Goal: Information Seeking & Learning: Learn about a topic

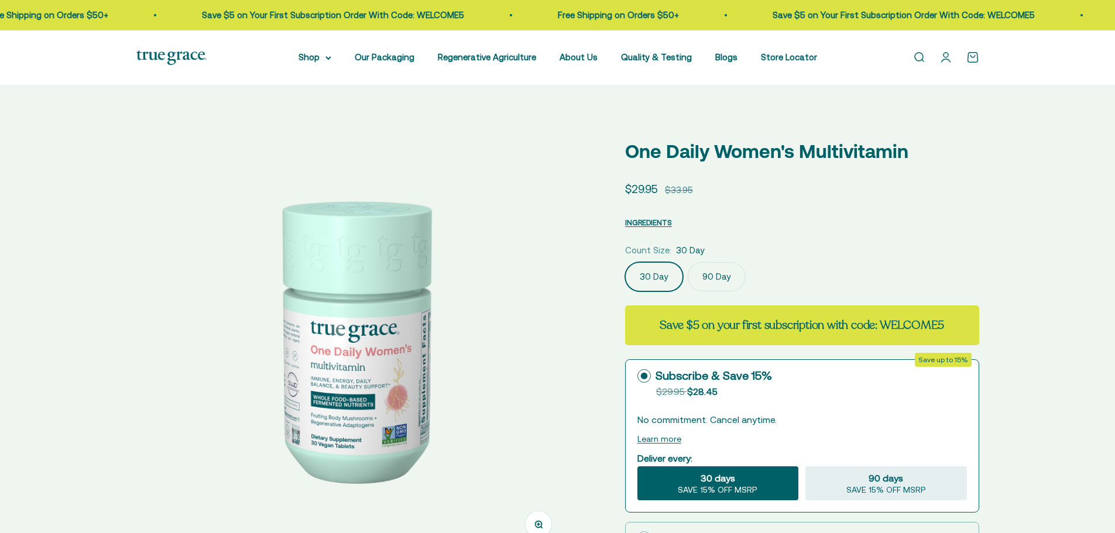
select select "3"
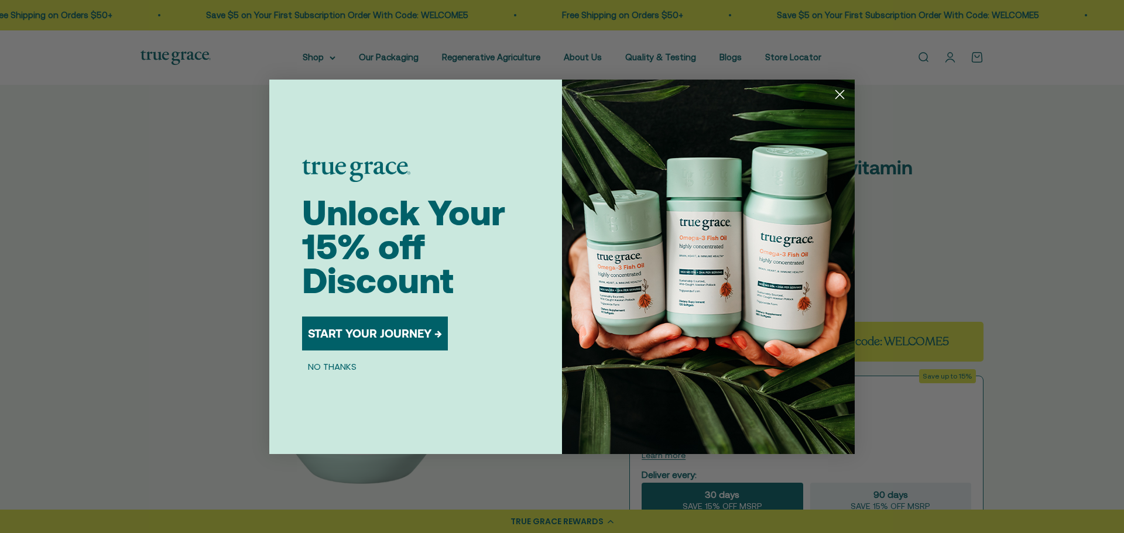
click at [841, 91] on circle "Close dialog" at bounding box center [839, 93] width 19 height 19
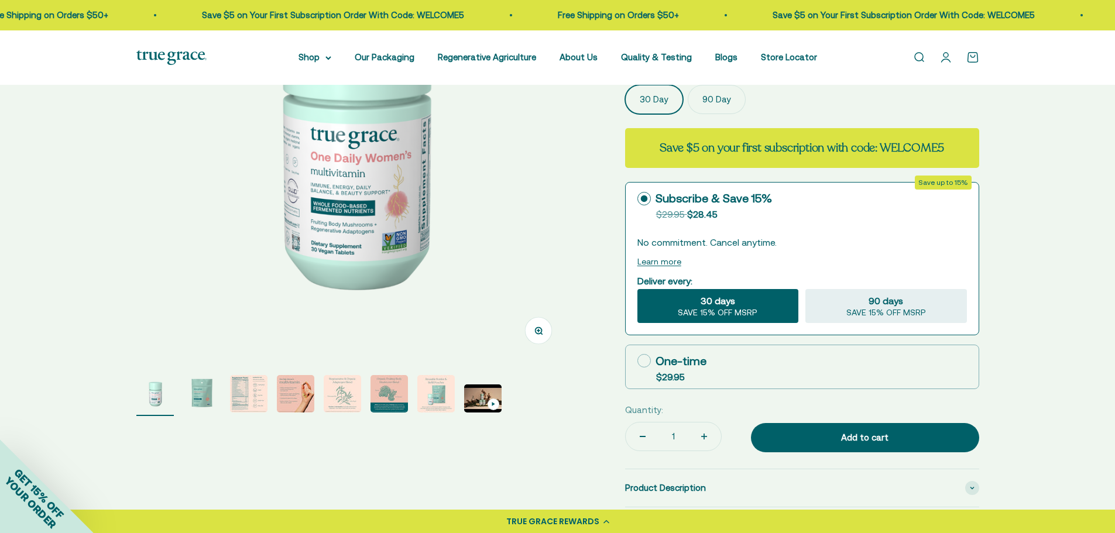
scroll to position [195, 0]
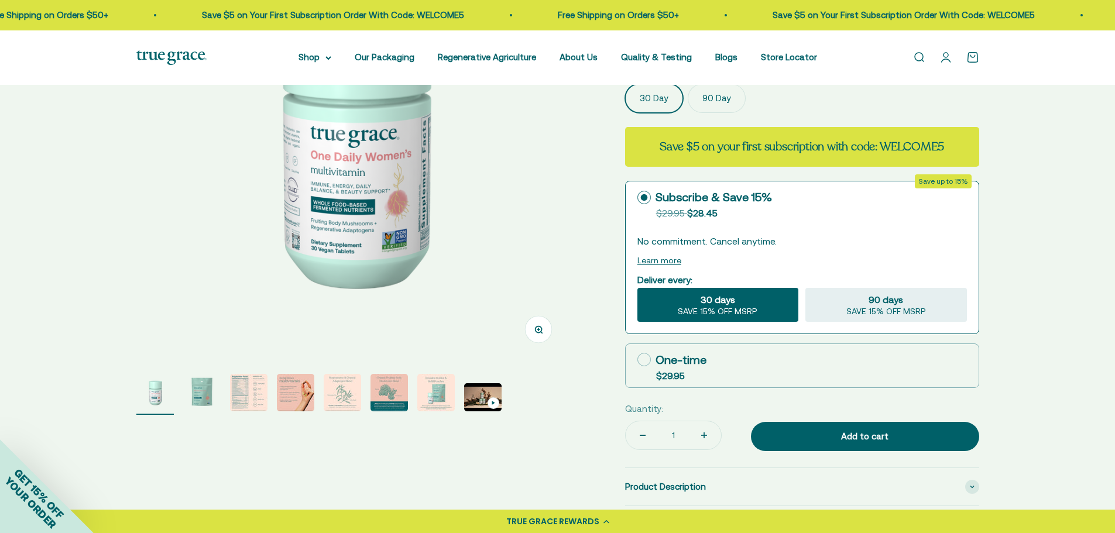
click at [192, 393] on img "Go to item 2" at bounding box center [201, 392] width 37 height 37
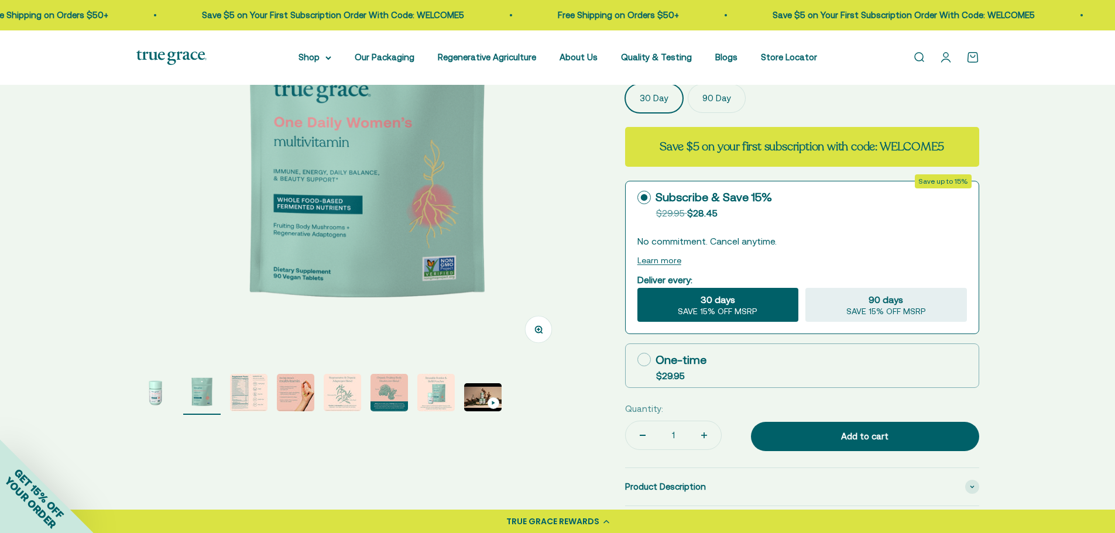
scroll to position [0, 447]
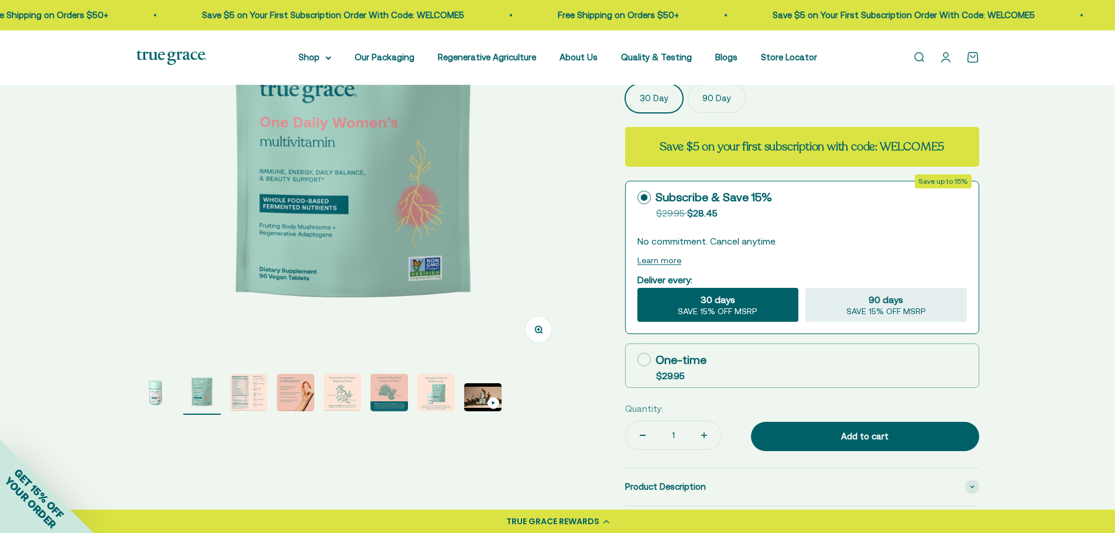
click at [235, 389] on img "Go to item 3" at bounding box center [248, 392] width 37 height 37
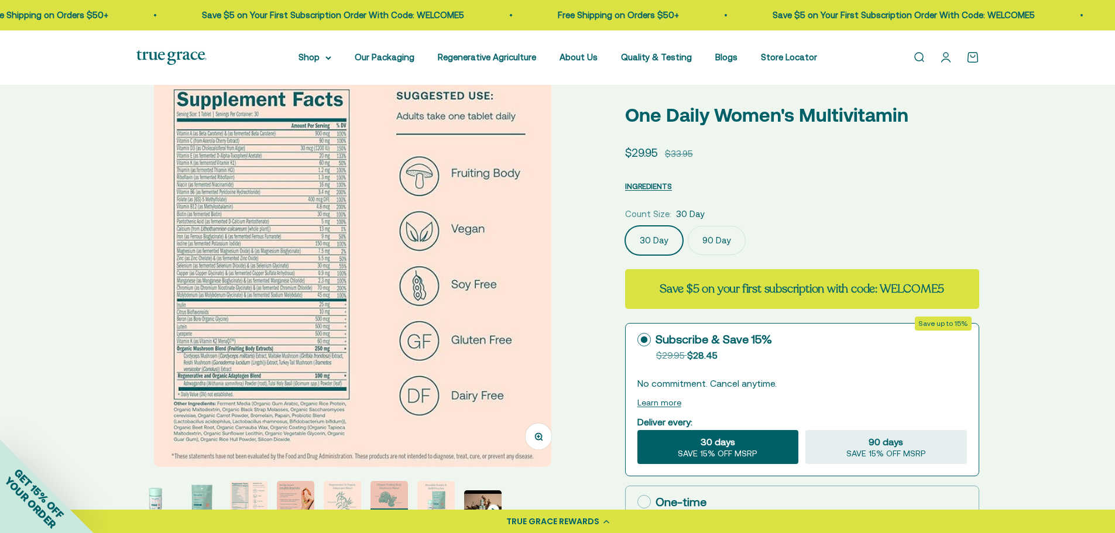
scroll to position [39, 0]
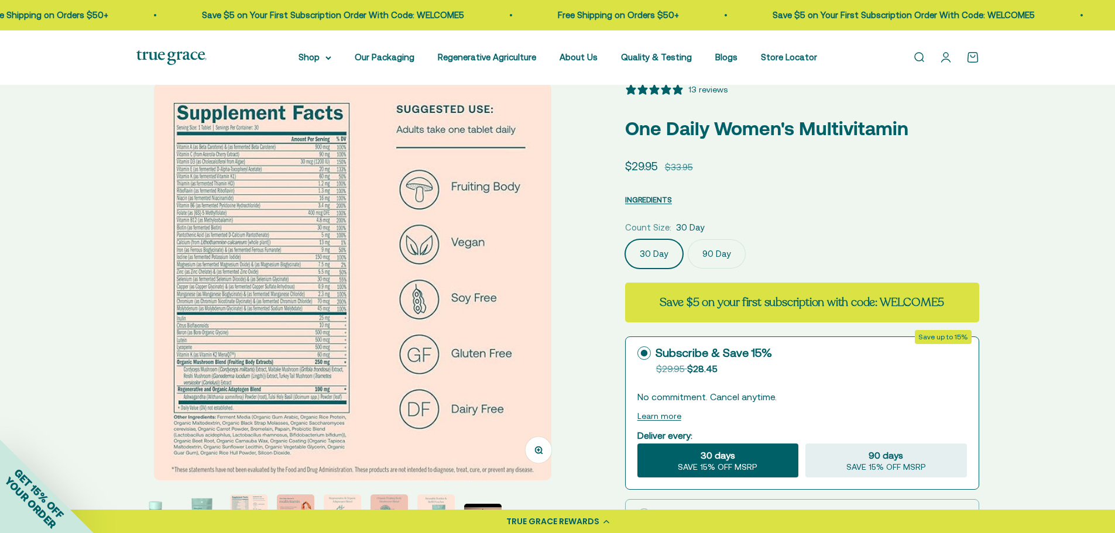
click at [226, 277] on img at bounding box center [353, 282] width 398 height 398
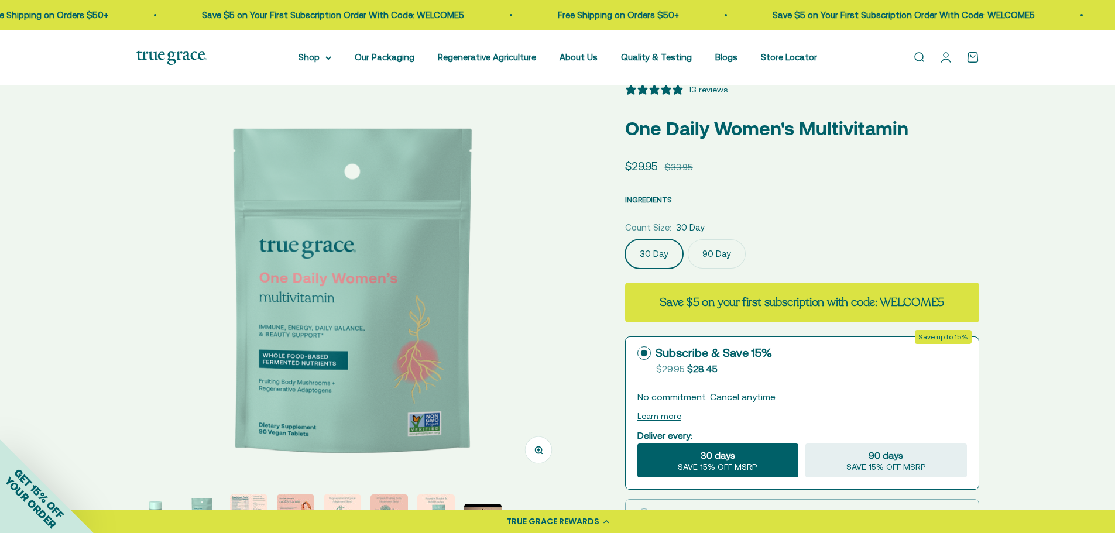
scroll to position [0, 447]
click at [478, 296] on img at bounding box center [352, 299] width 433 height 433
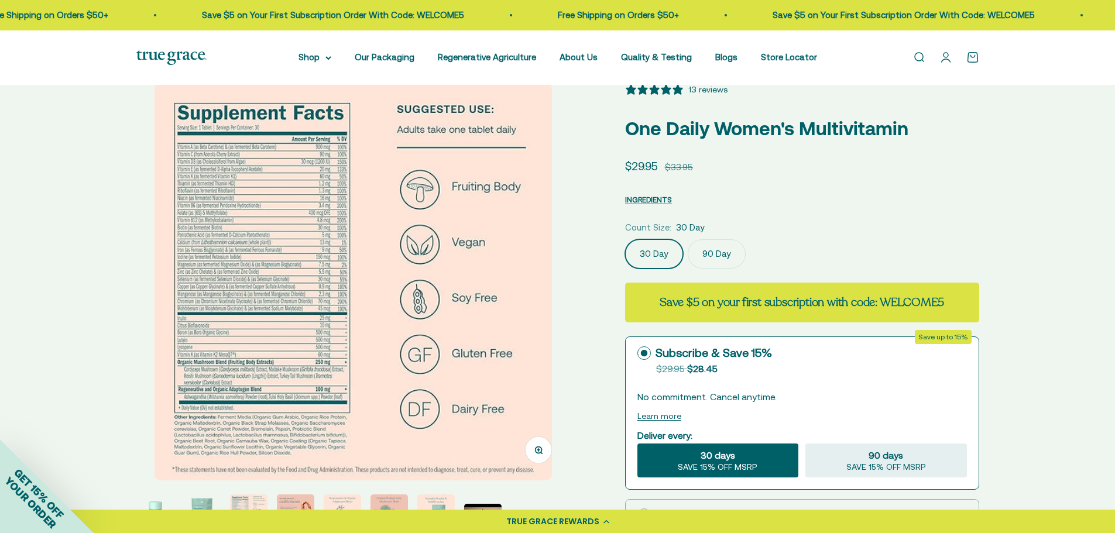
scroll to position [0, 893]
click at [533, 453] on button "Zoom" at bounding box center [538, 450] width 26 height 26
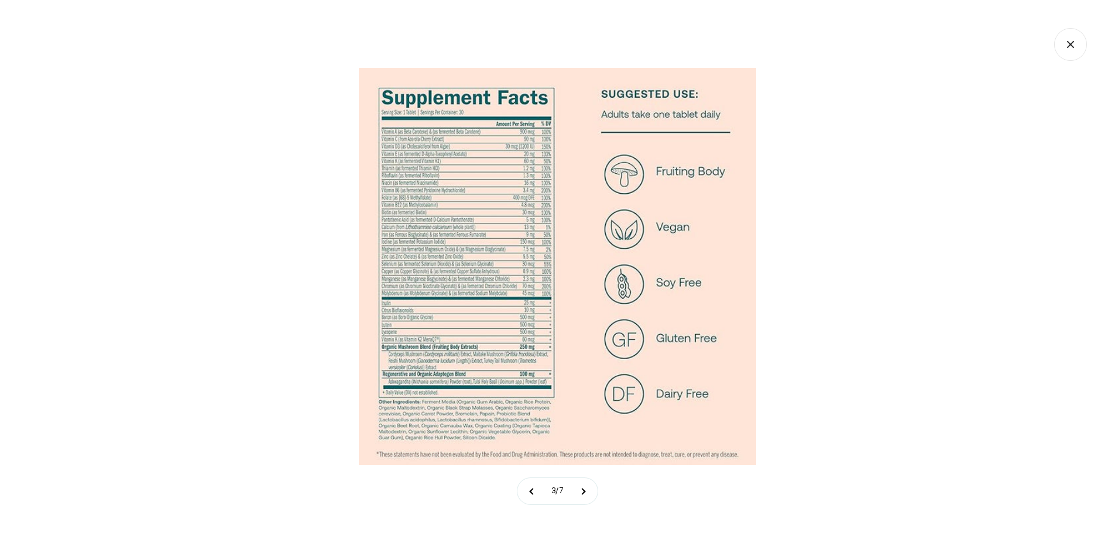
click at [1066, 44] on icon "Close gallery" at bounding box center [1070, 44] width 33 height 33
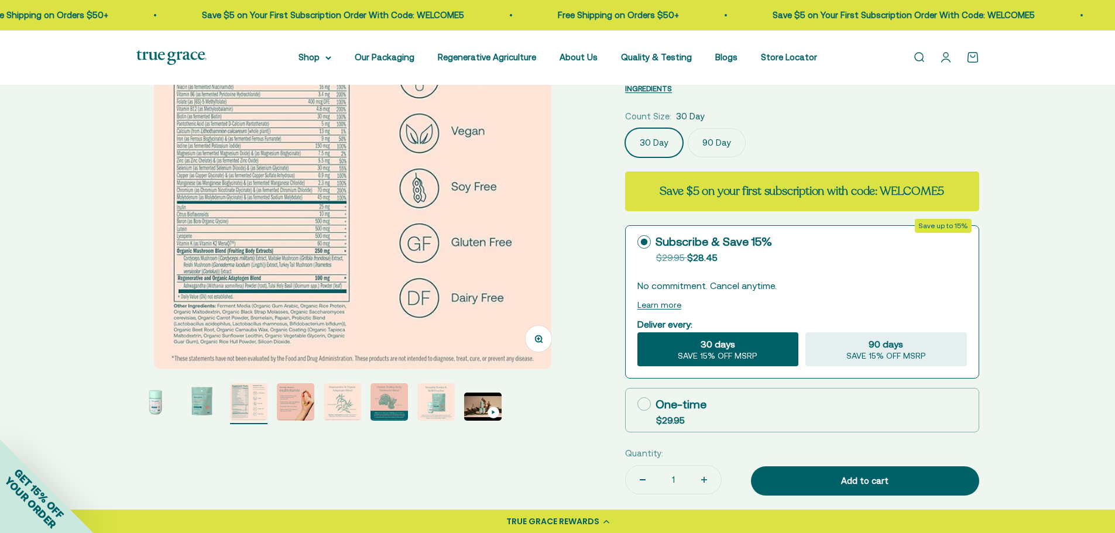
scroll to position [195, 0]
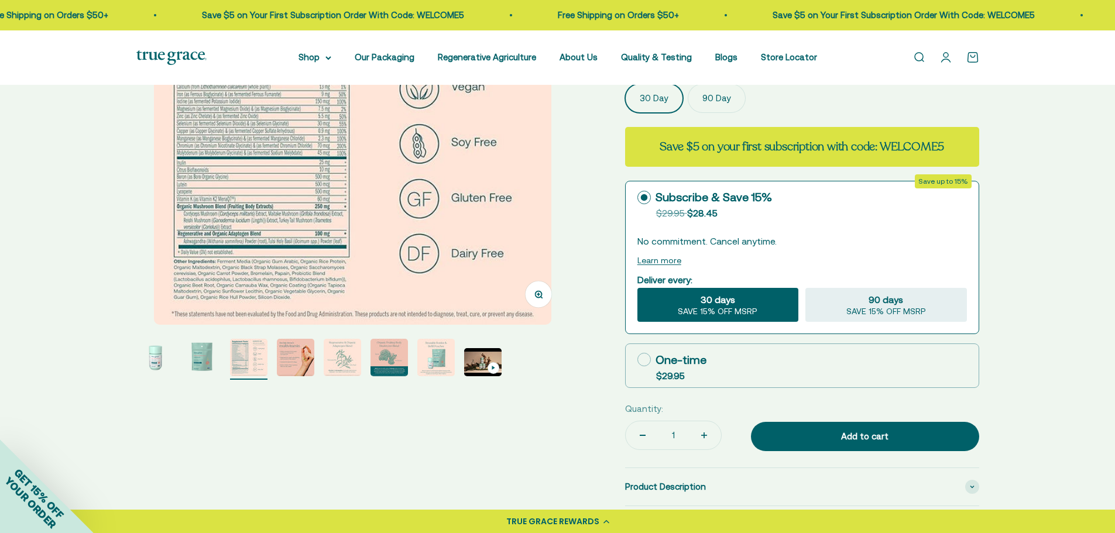
click at [287, 355] on img "Go to item 4" at bounding box center [295, 357] width 37 height 37
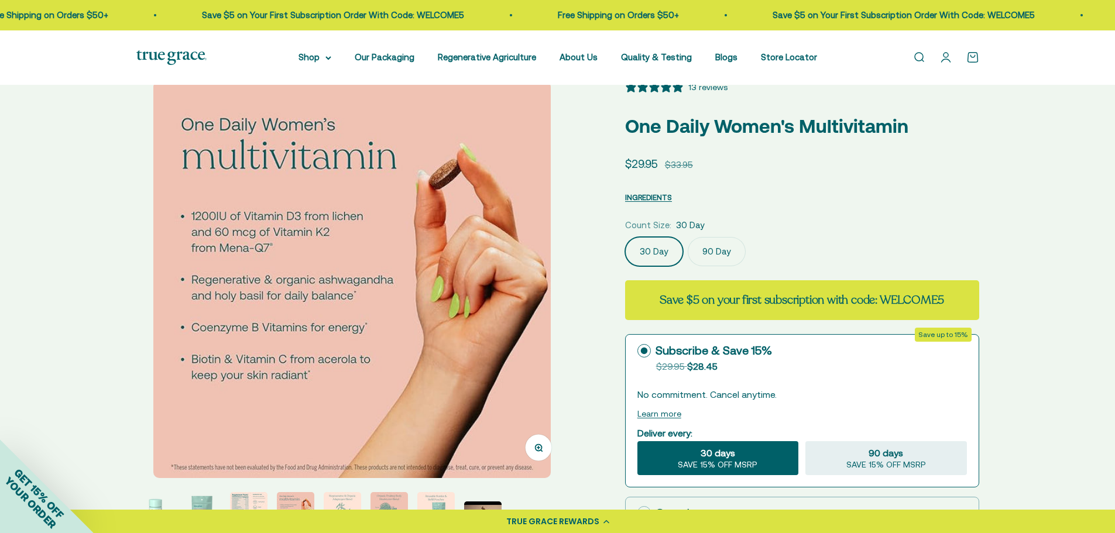
scroll to position [39, 0]
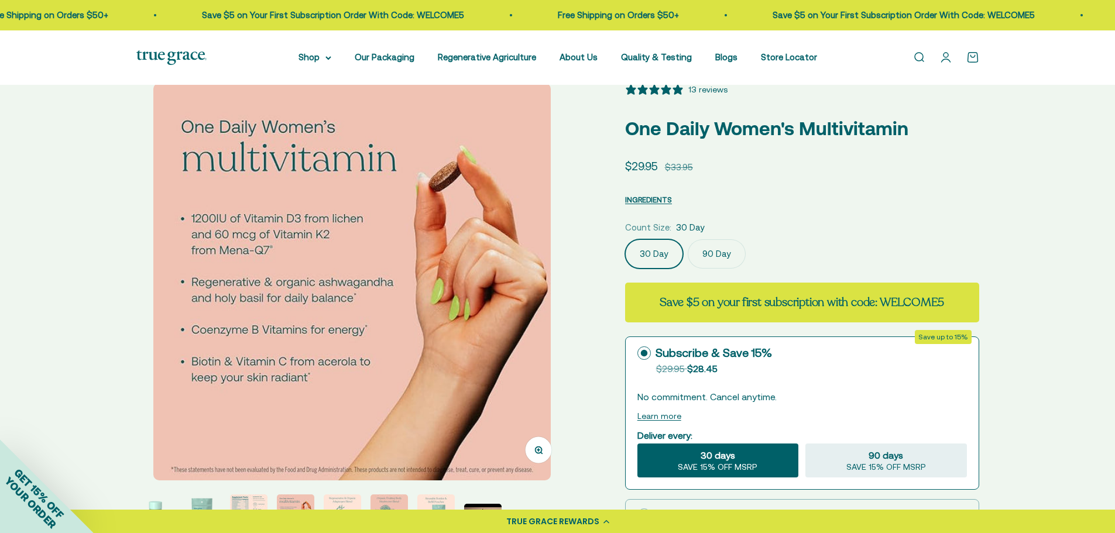
click at [539, 455] on button "Zoom" at bounding box center [538, 450] width 26 height 26
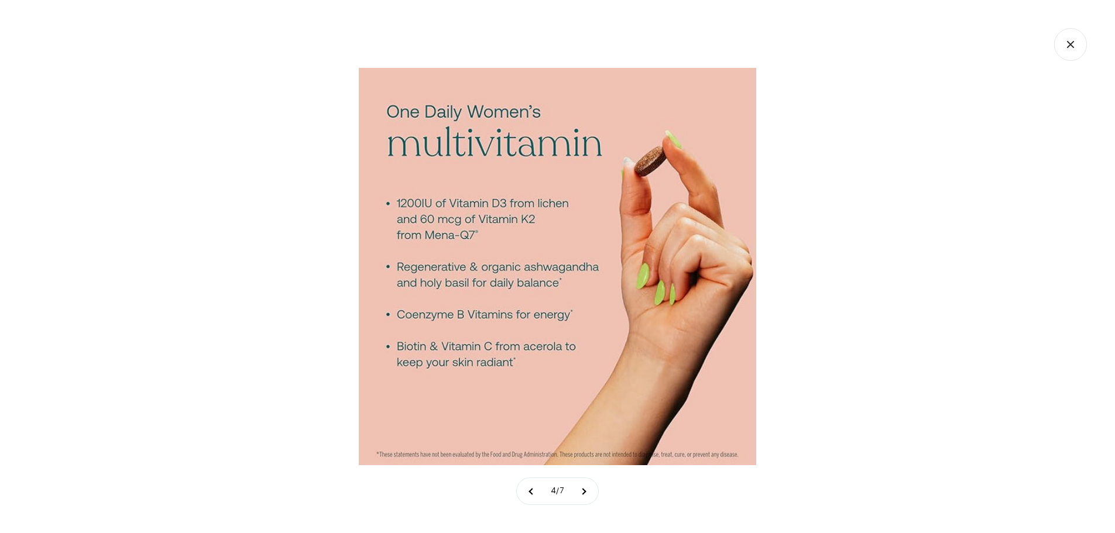
scroll to position [0, 1341]
click at [1074, 46] on icon "Close gallery" at bounding box center [1070, 44] width 33 height 33
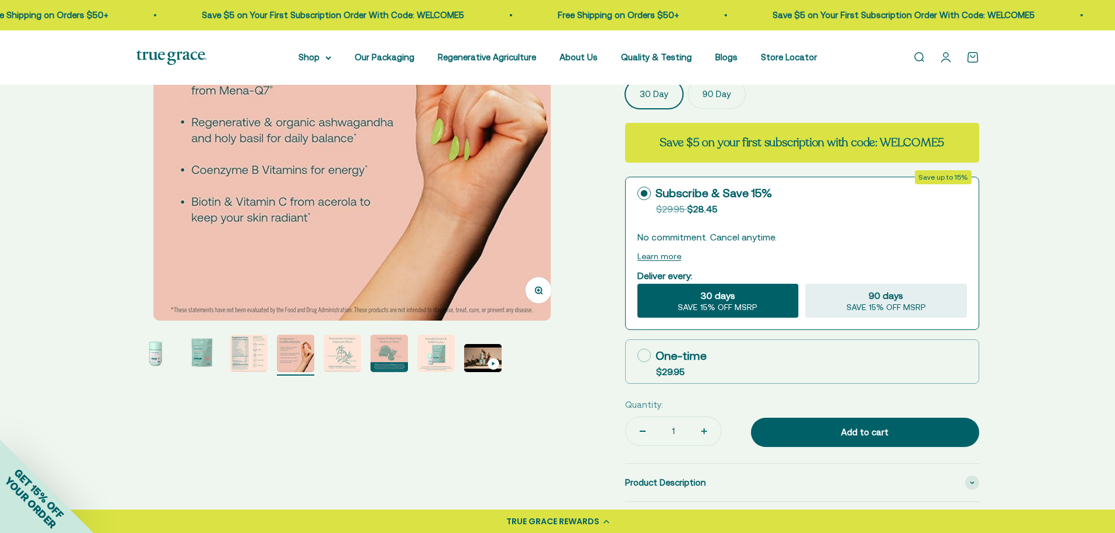
scroll to position [273, 0]
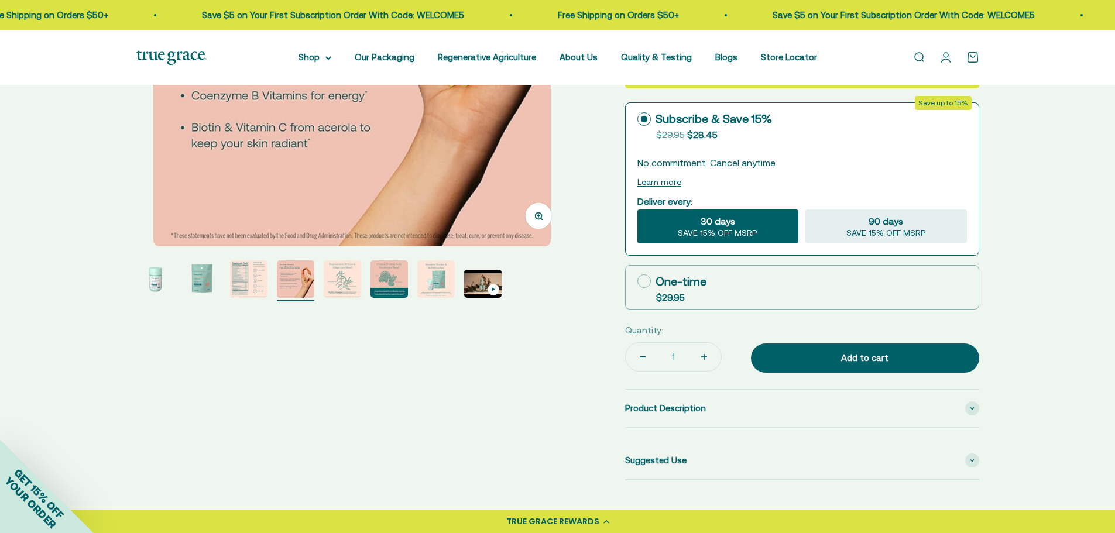
click at [336, 274] on img "Go to item 5" at bounding box center [342, 279] width 37 height 37
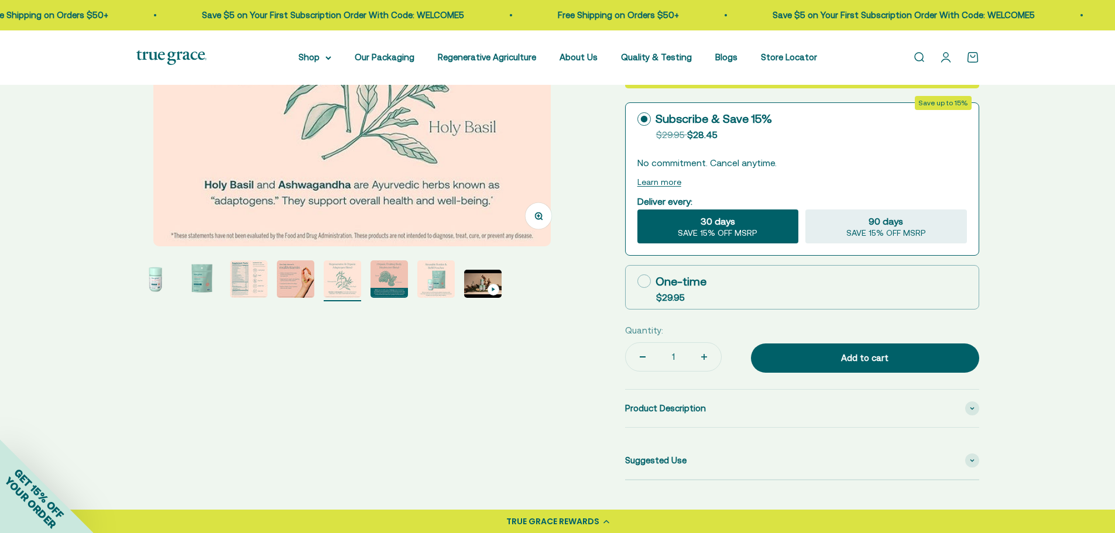
click at [393, 278] on img "Go to item 6" at bounding box center [389, 279] width 37 height 37
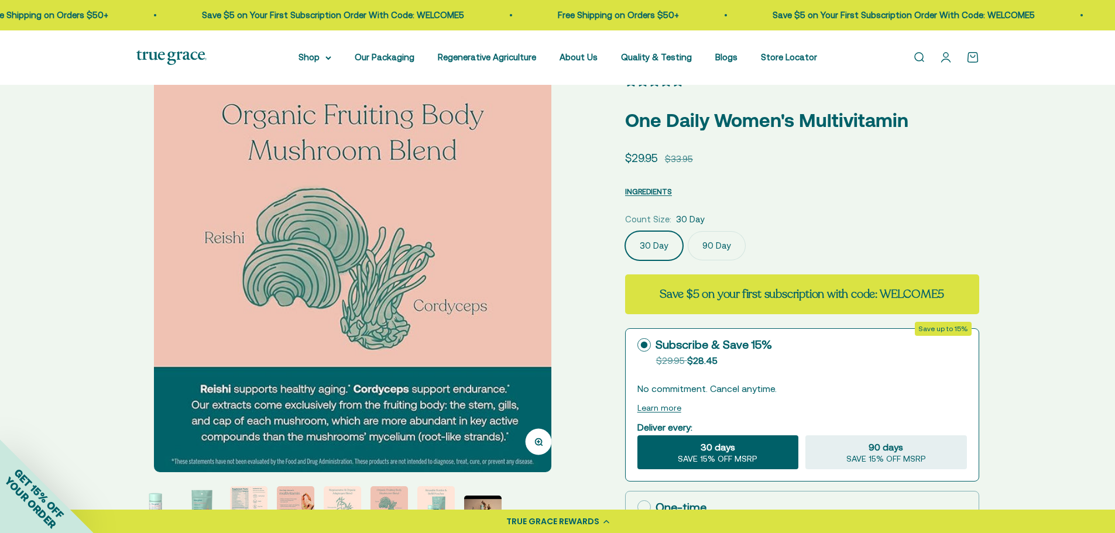
scroll to position [78, 0]
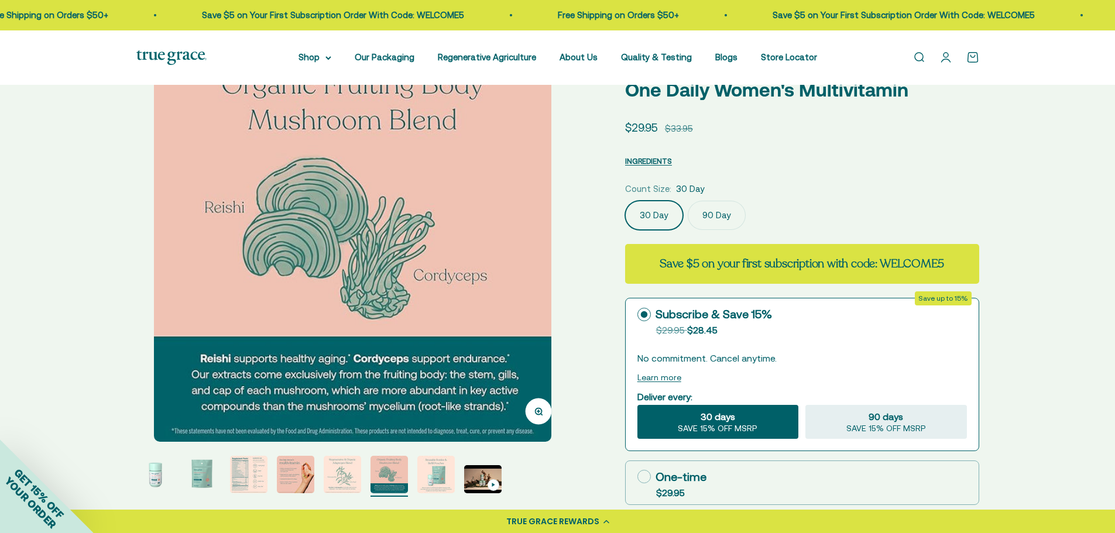
click at [543, 410] on button "Zoom" at bounding box center [538, 411] width 26 height 26
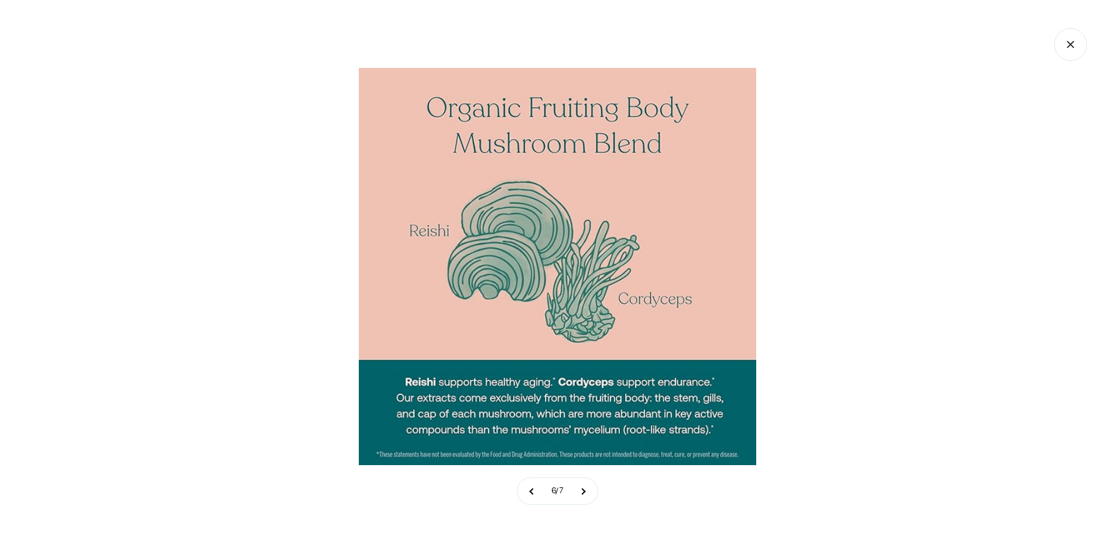
scroll to position [0, 2234]
click at [1070, 46] on icon "Close gallery" at bounding box center [1070, 44] width 6 height 6
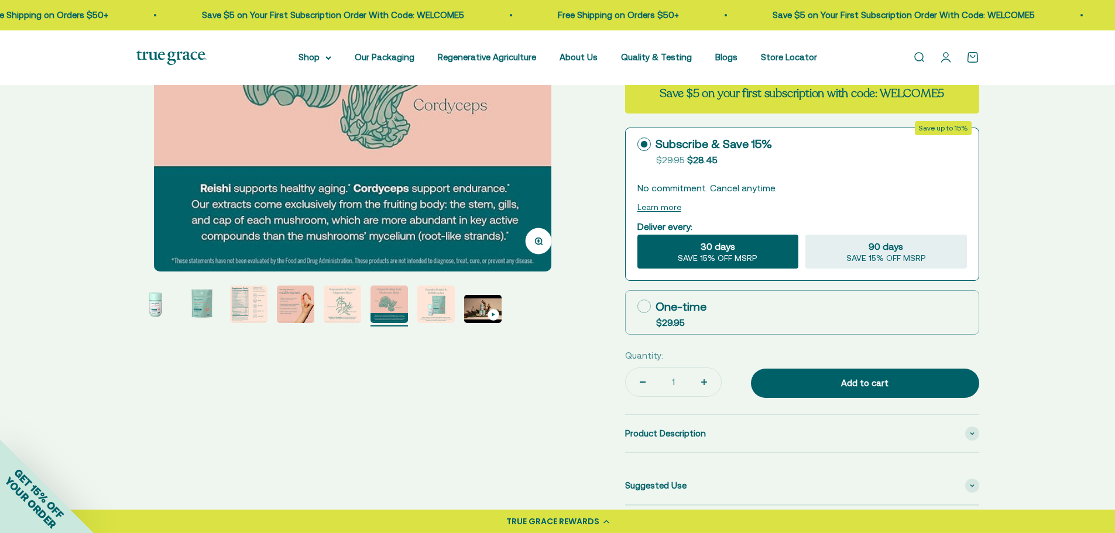
scroll to position [273, 0]
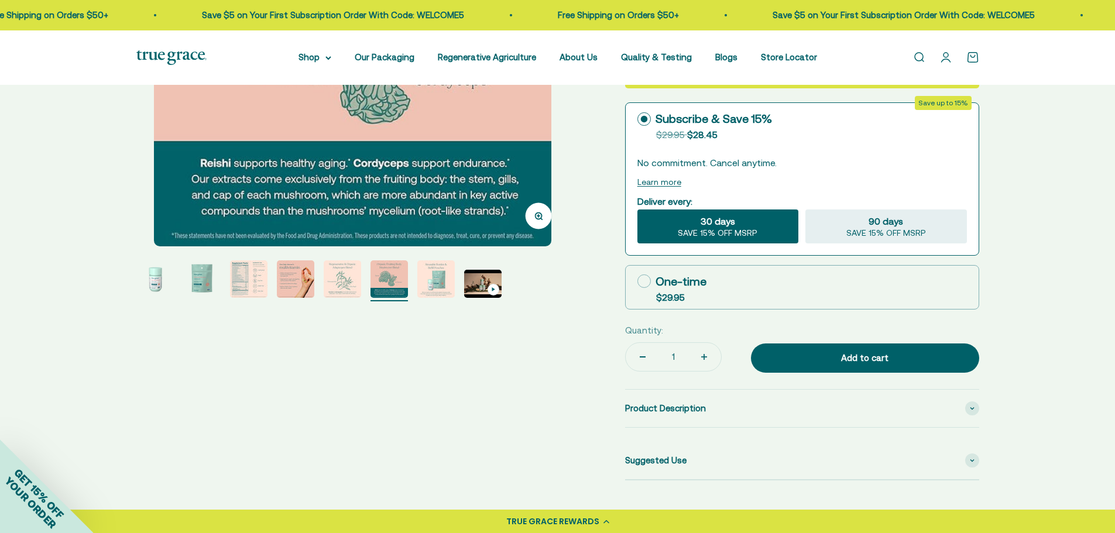
click at [477, 286] on img "Go to item 8" at bounding box center [482, 284] width 37 height 28
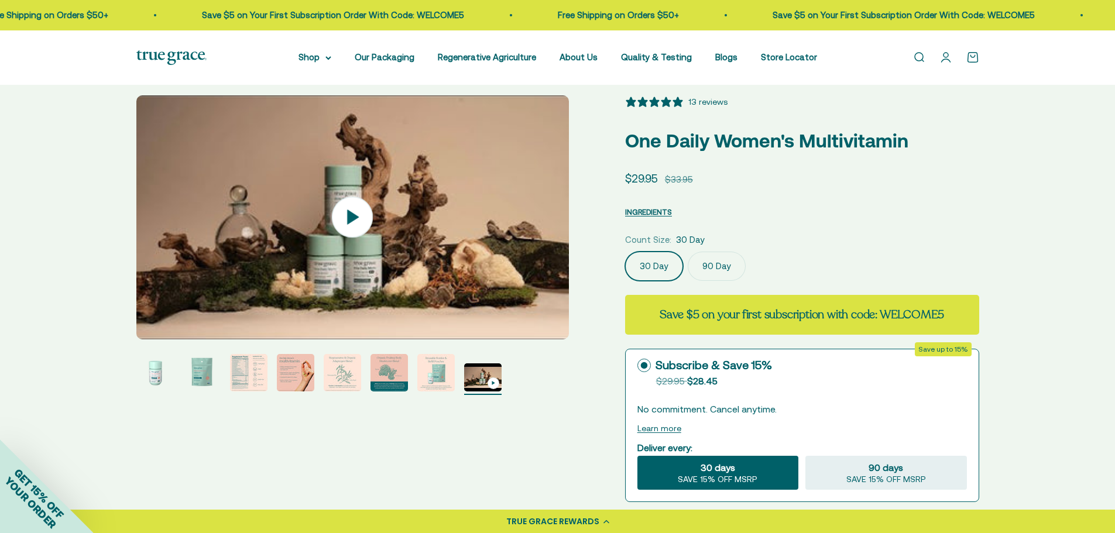
scroll to position [0, 0]
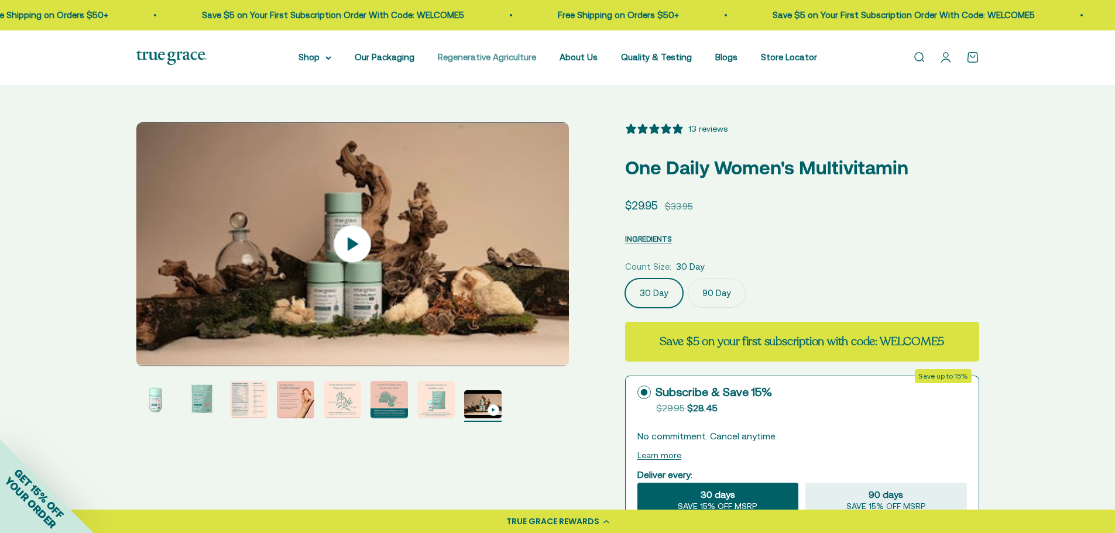
click at [503, 57] on link "Regenerative Agriculture" at bounding box center [487, 57] width 98 height 10
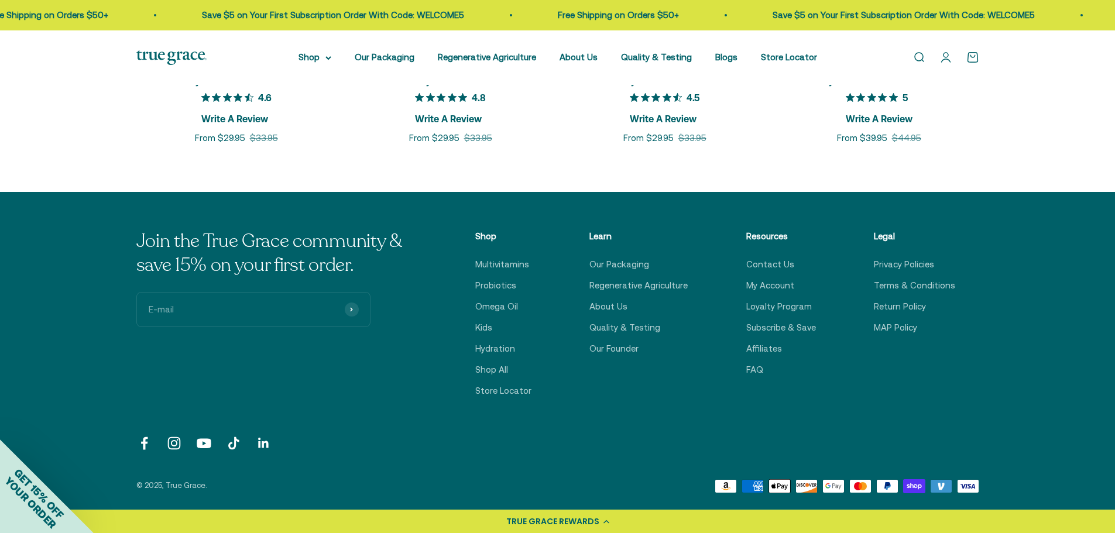
scroll to position [4644, 0]
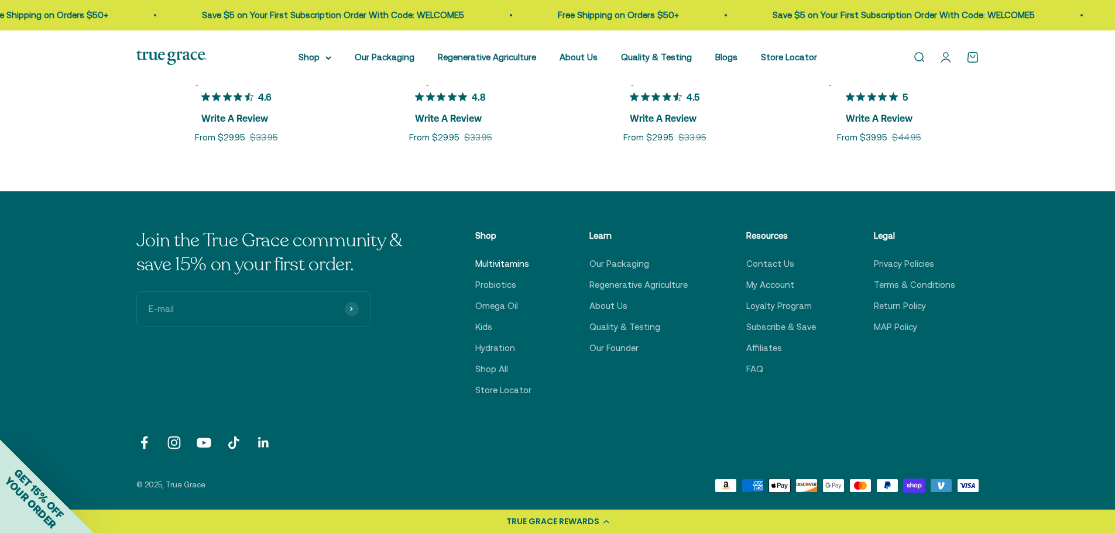
click at [518, 257] on link "Multivitamins" at bounding box center [502, 264] width 54 height 14
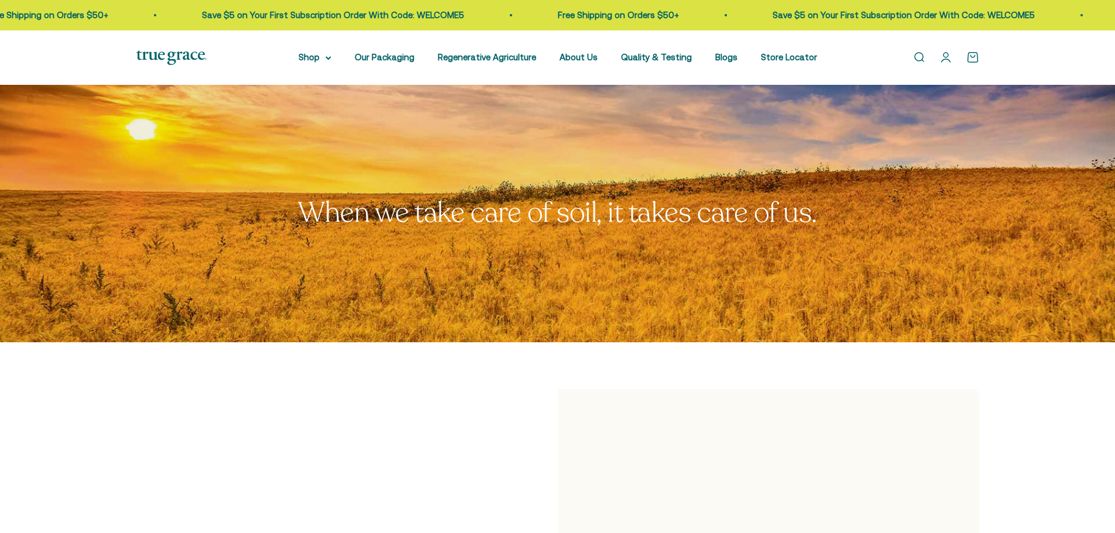
scroll to position [4644, 0]
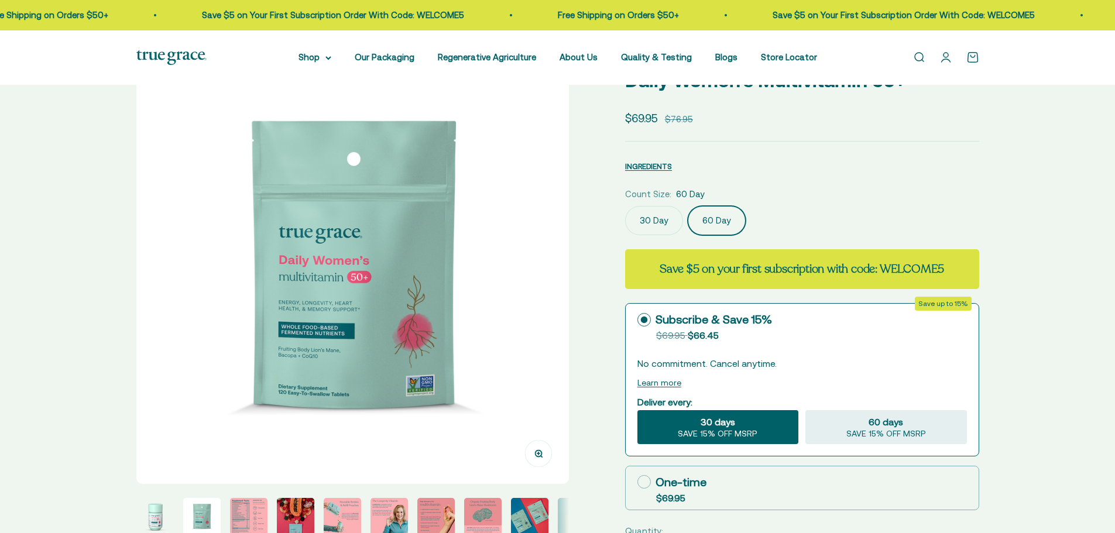
scroll to position [203, 0]
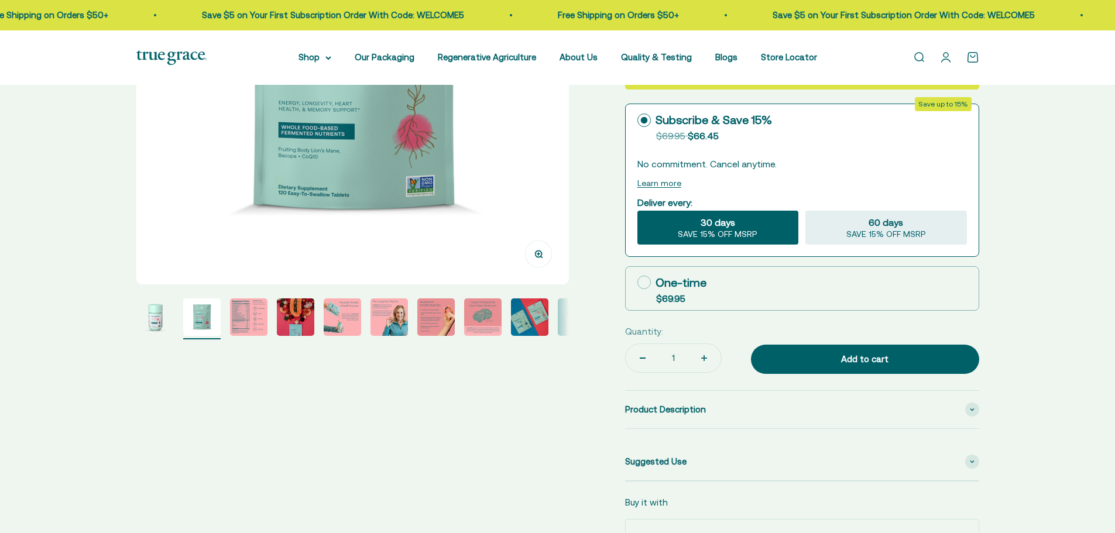
select select "3"
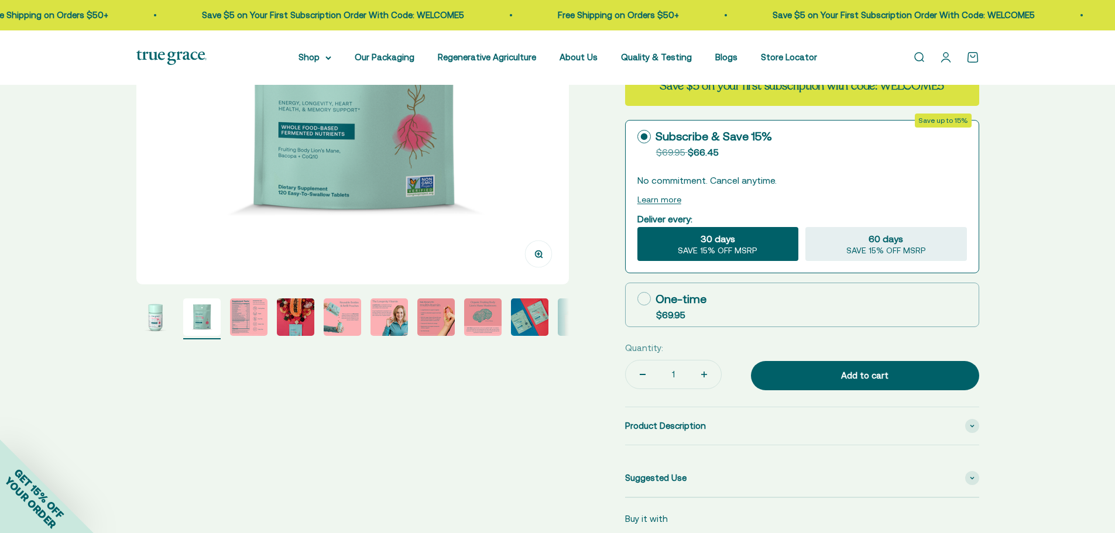
scroll to position [273, 0]
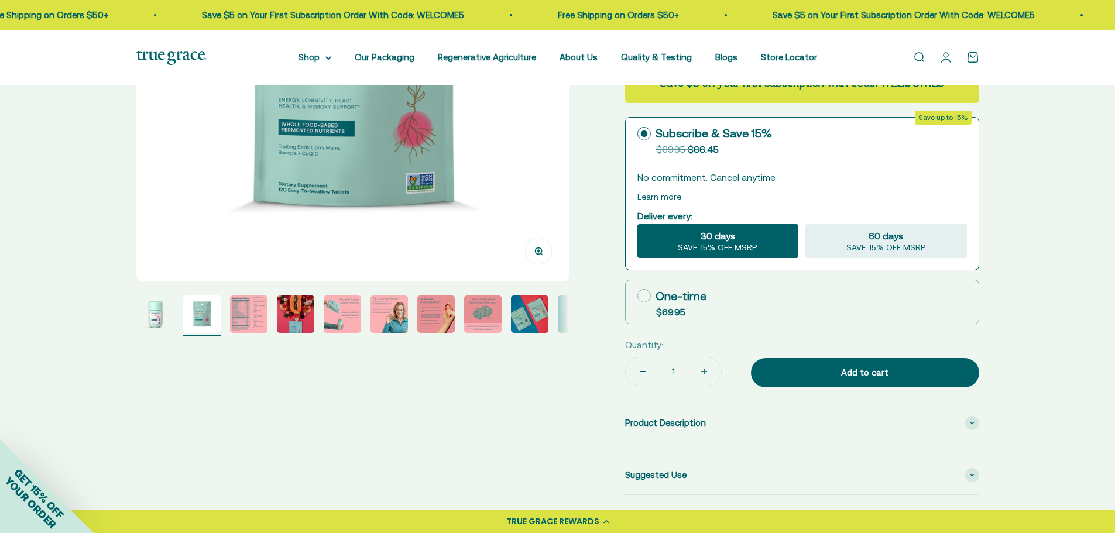
click at [244, 314] on img "Go to item 3" at bounding box center [248, 314] width 37 height 37
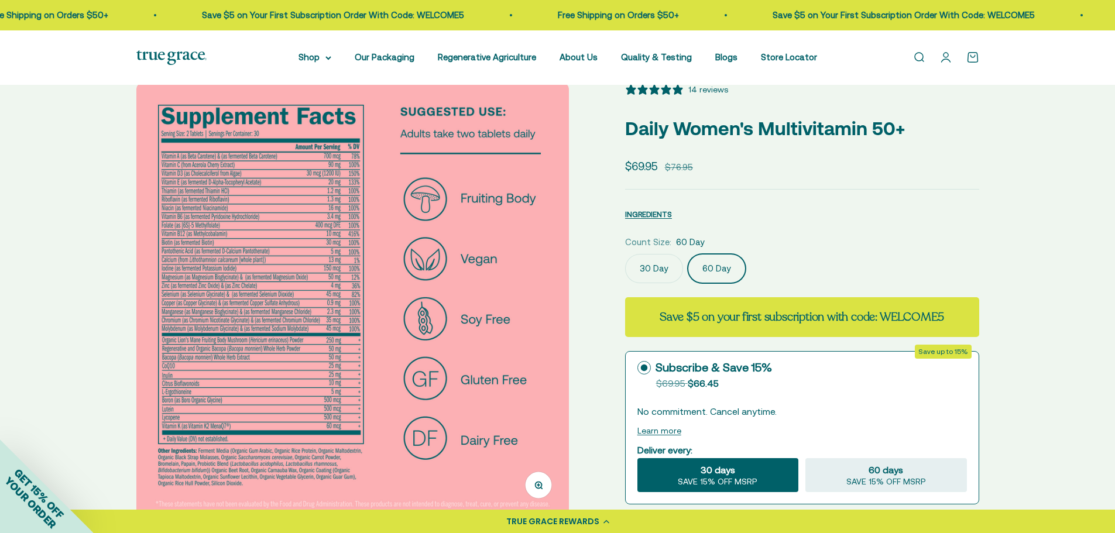
scroll to position [78, 0]
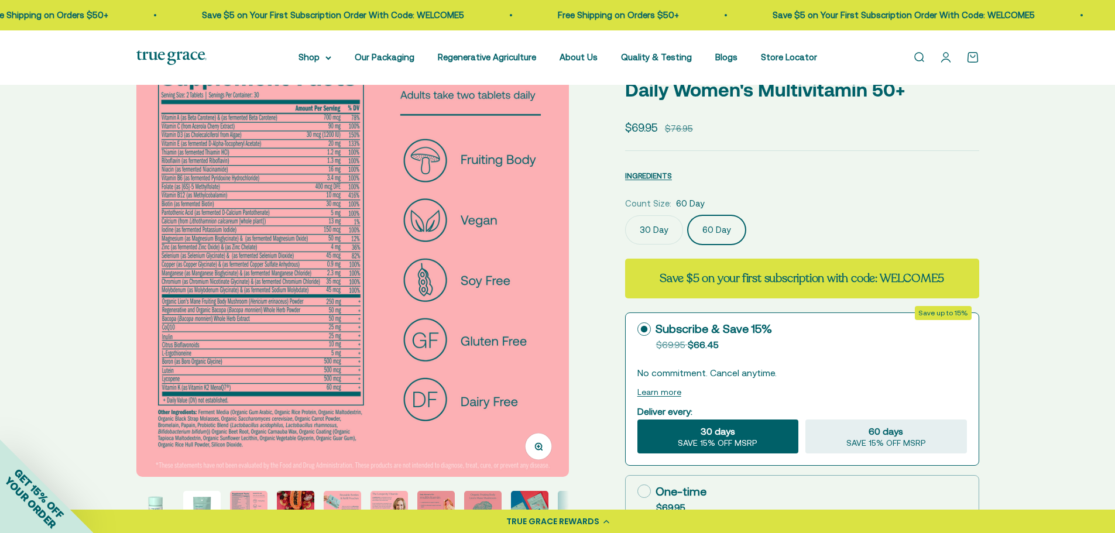
click at [544, 449] on button "Zoom" at bounding box center [538, 446] width 26 height 26
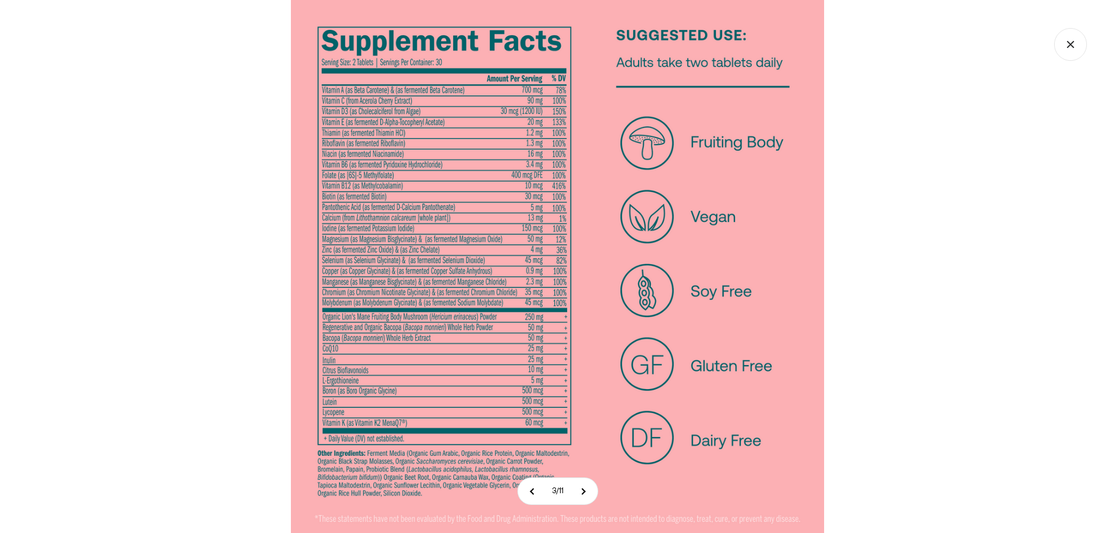
scroll to position [0, 893]
click at [1081, 44] on icon "Close gallery" at bounding box center [1070, 44] width 33 height 33
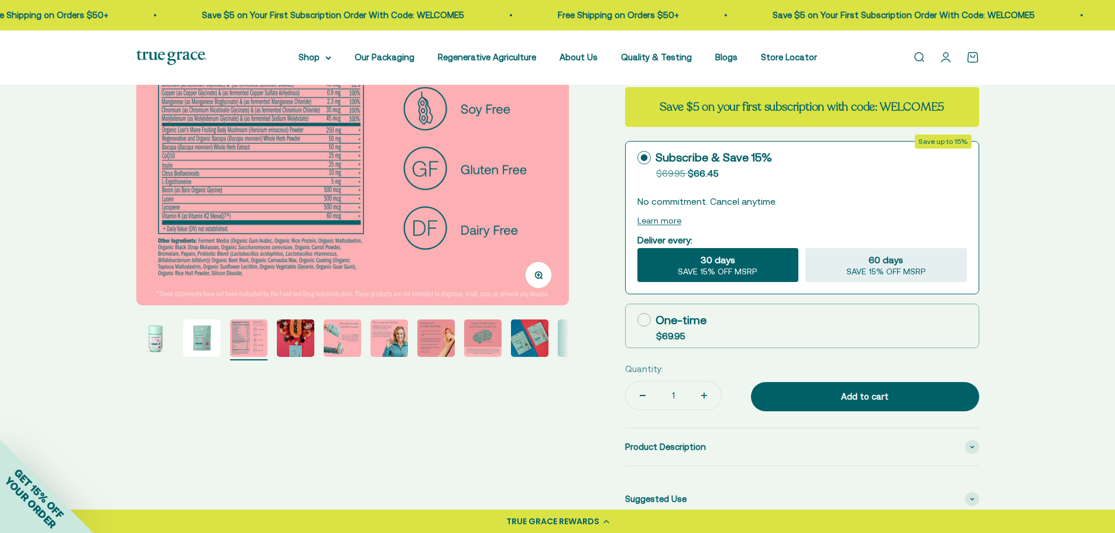
scroll to position [273, 0]
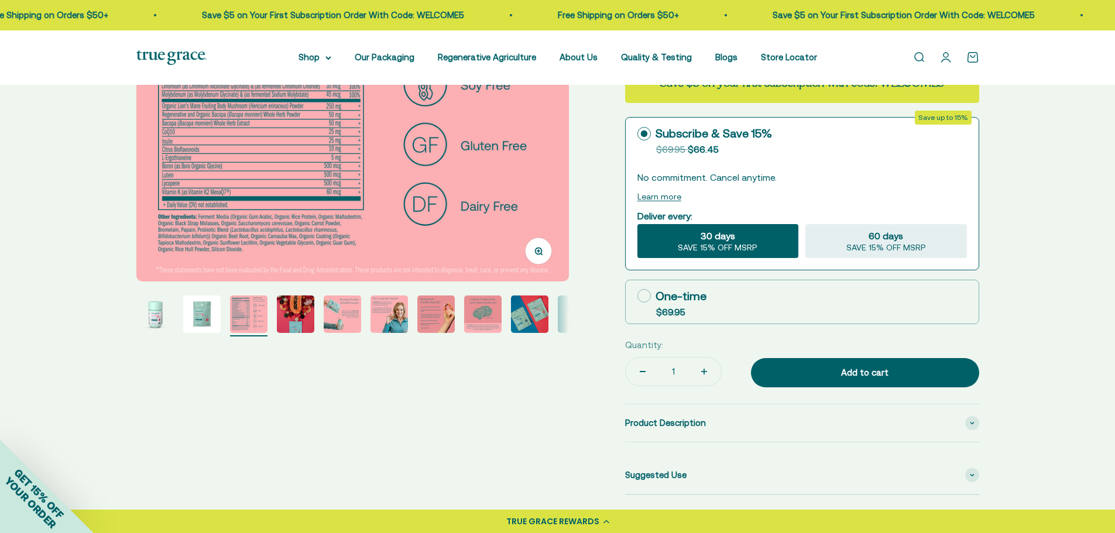
click at [334, 314] on img "Go to item 5" at bounding box center [342, 314] width 37 height 37
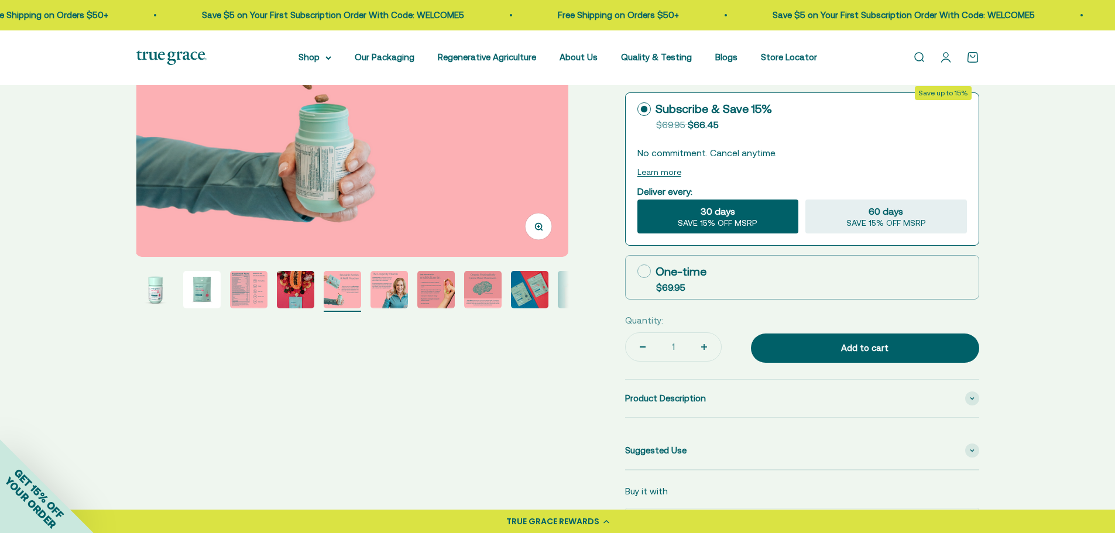
scroll to position [312, 0]
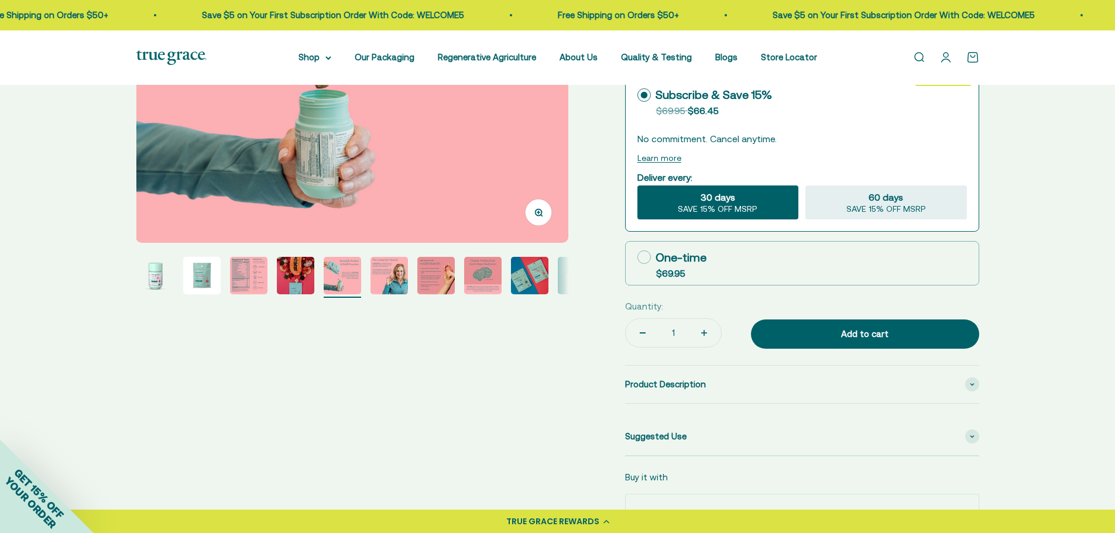
click at [386, 272] on img "Go to item 6" at bounding box center [389, 275] width 37 height 37
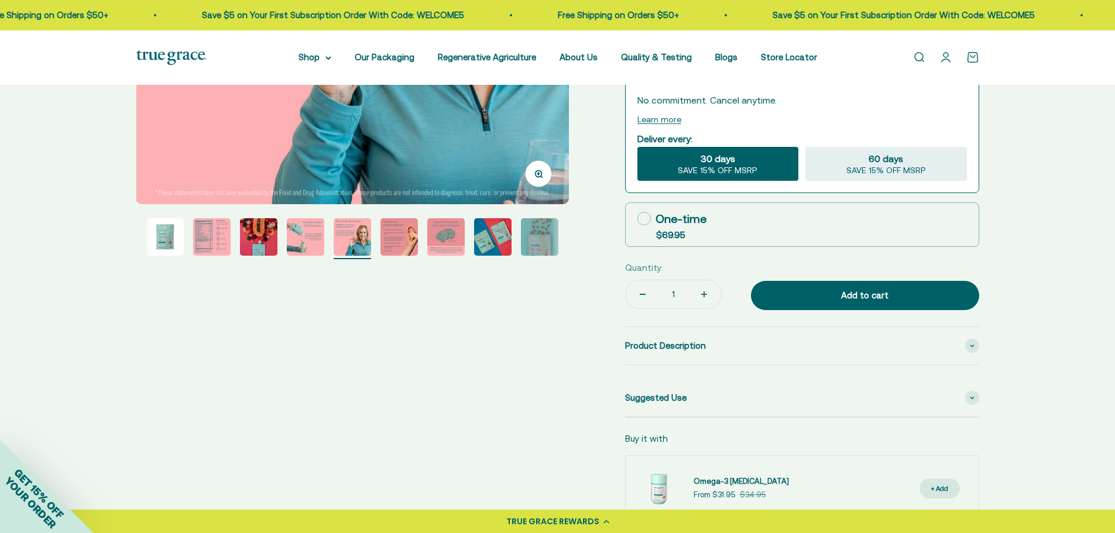
scroll to position [351, 0]
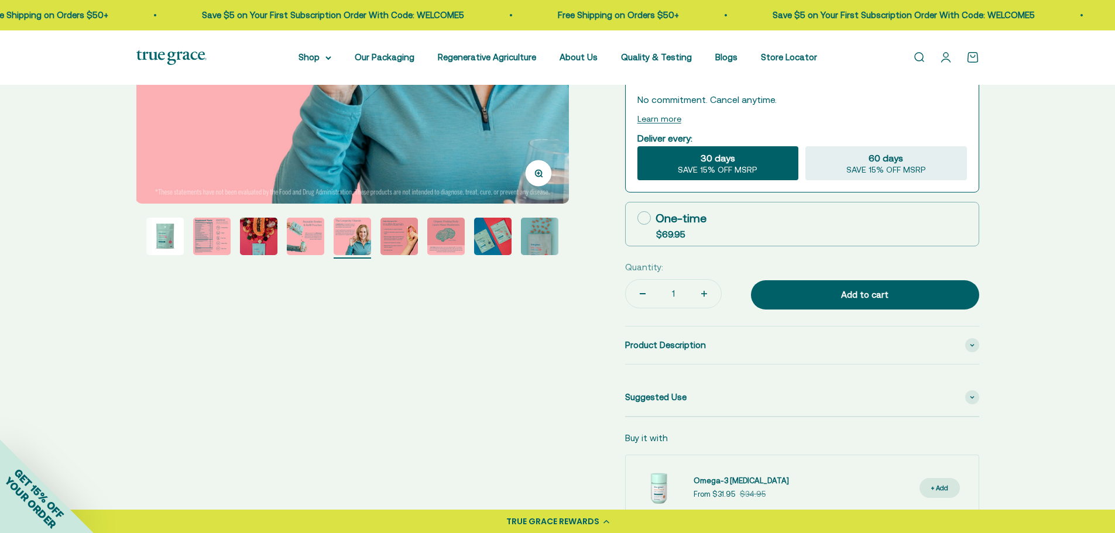
click at [436, 240] on img "Go to item 8" at bounding box center [445, 236] width 37 height 37
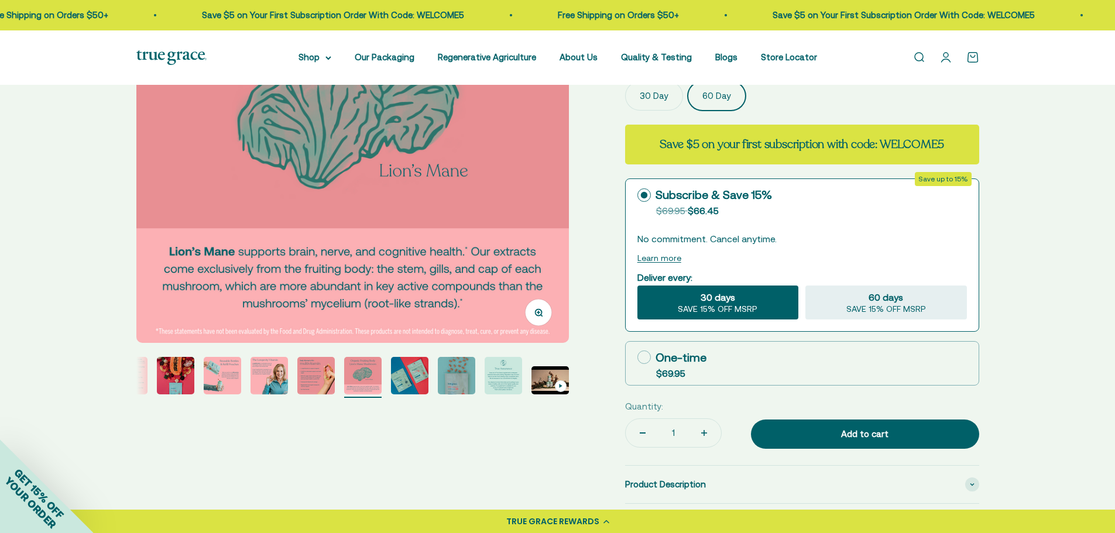
scroll to position [234, 0]
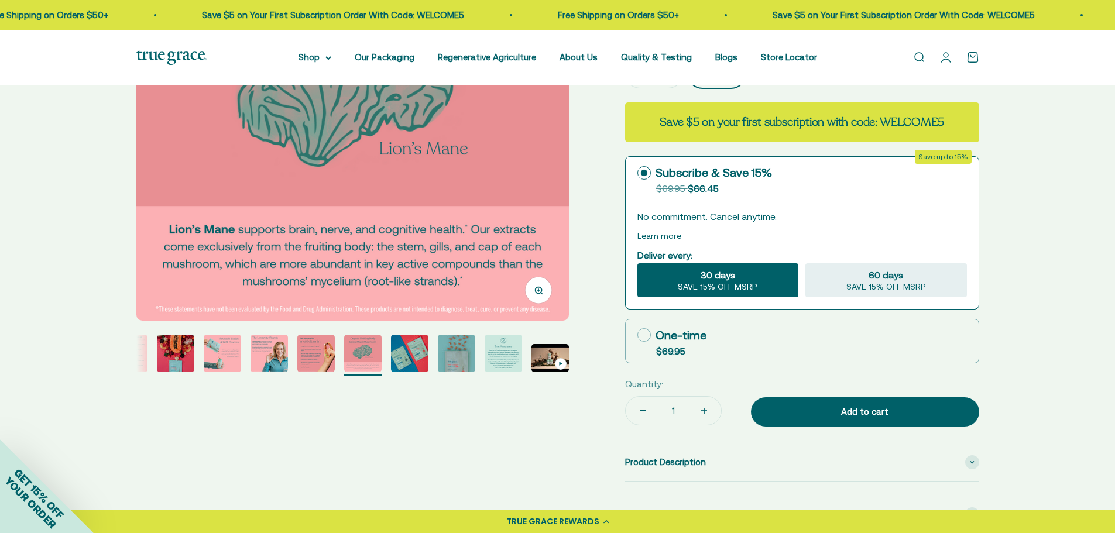
click at [538, 292] on icon "button" at bounding box center [539, 290] width 8 height 8
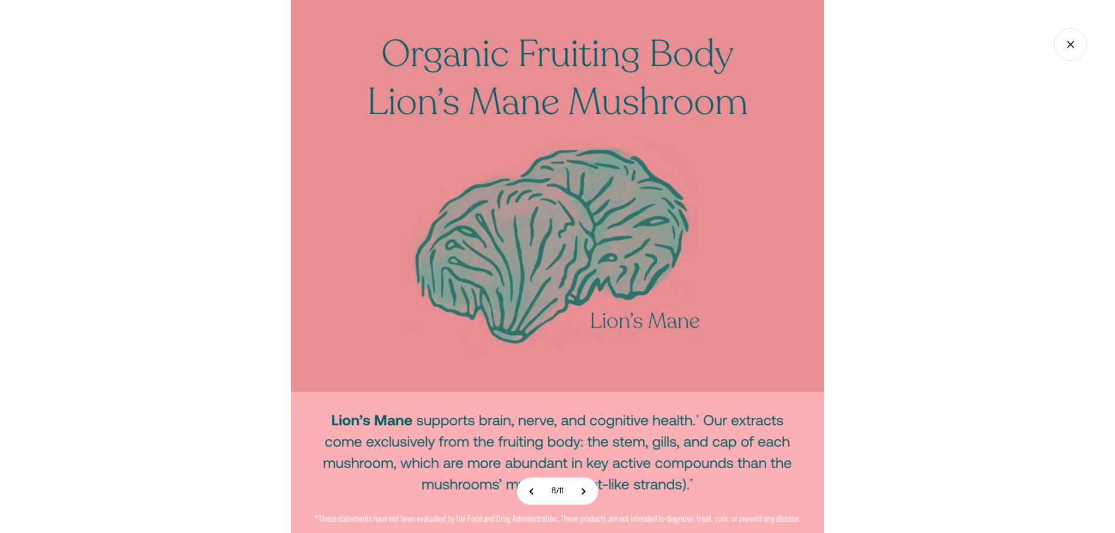
scroll to position [0, 3128]
click at [1077, 45] on icon "Close gallery" at bounding box center [1070, 44] width 33 height 33
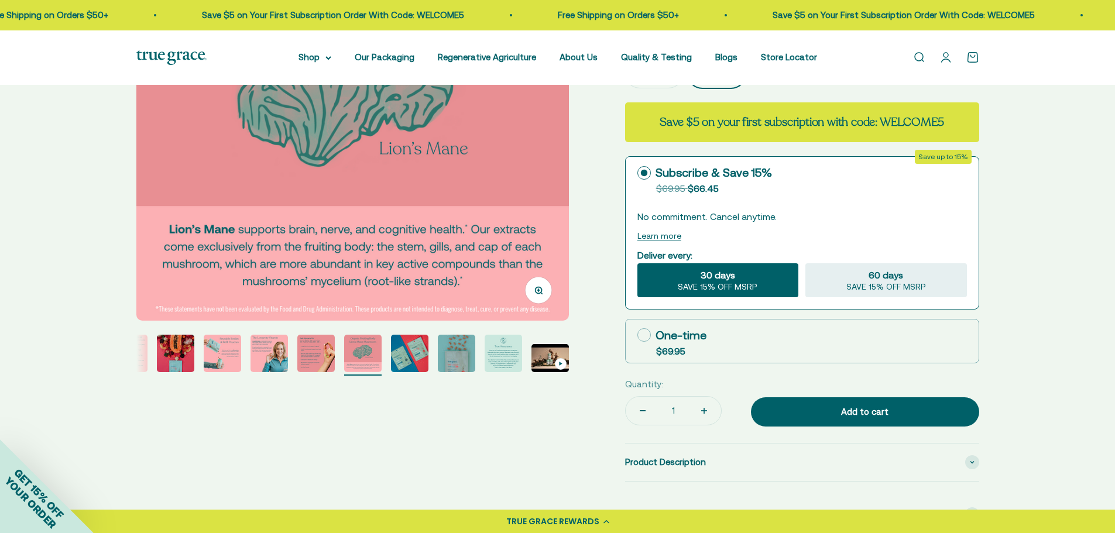
click at [429, 351] on img "Go to item 9" at bounding box center [409, 353] width 37 height 37
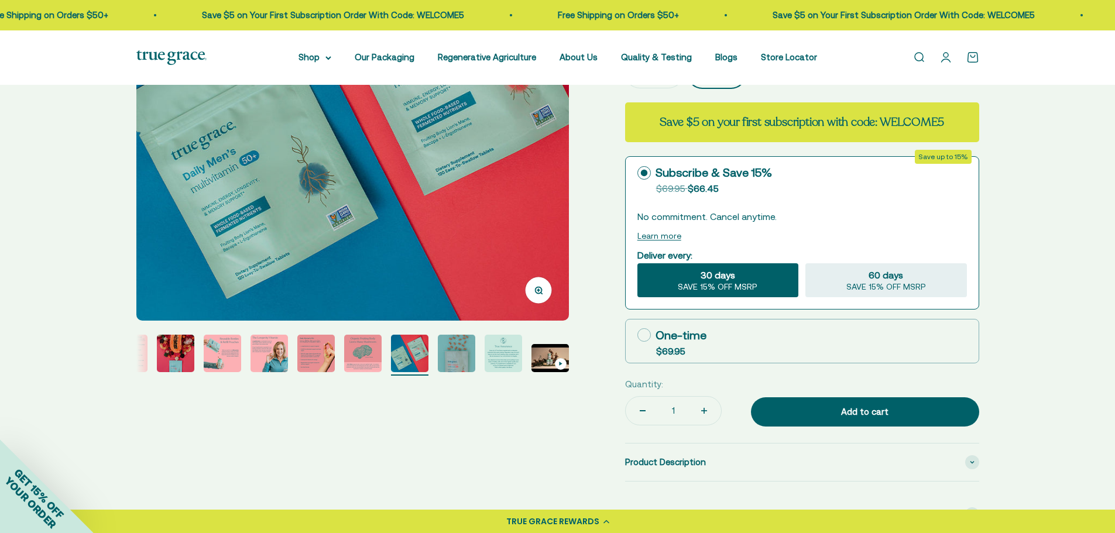
scroll to position [0, 3575]
click at [496, 354] on img "Go to item 11" at bounding box center [503, 353] width 37 height 37
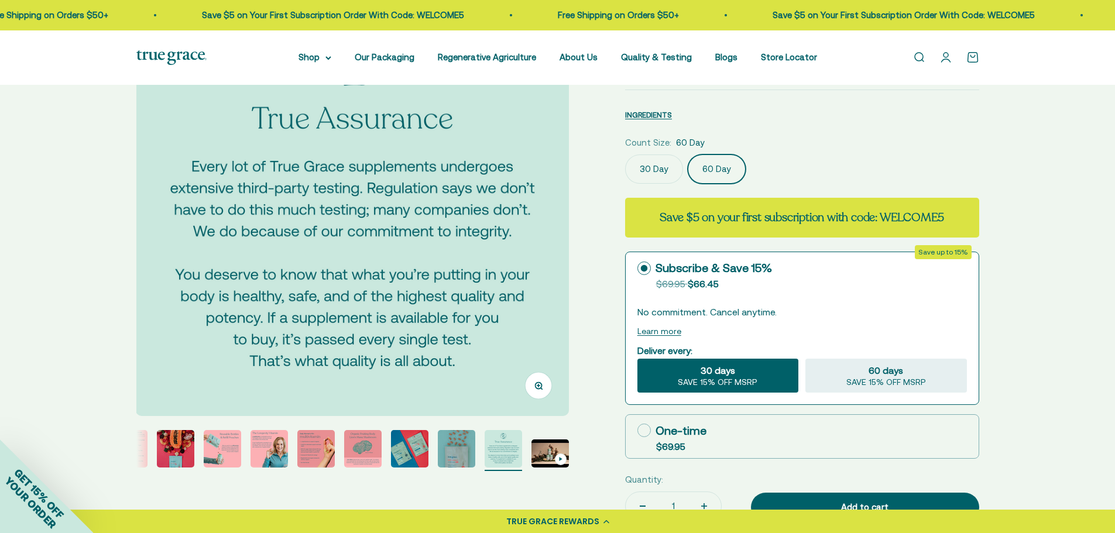
scroll to position [273, 0]
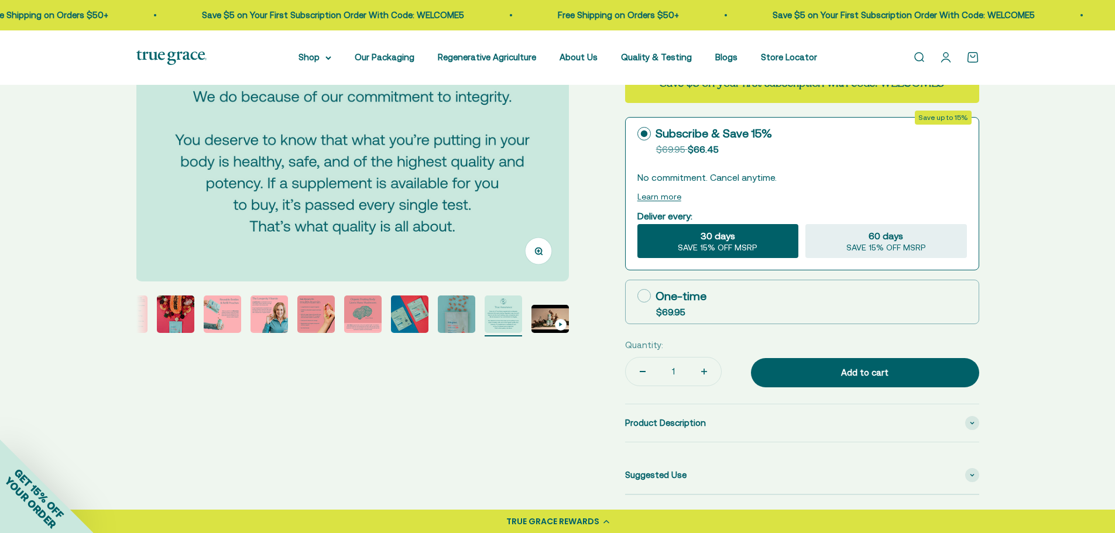
click at [222, 315] on img "Go to item 5" at bounding box center [222, 314] width 37 height 37
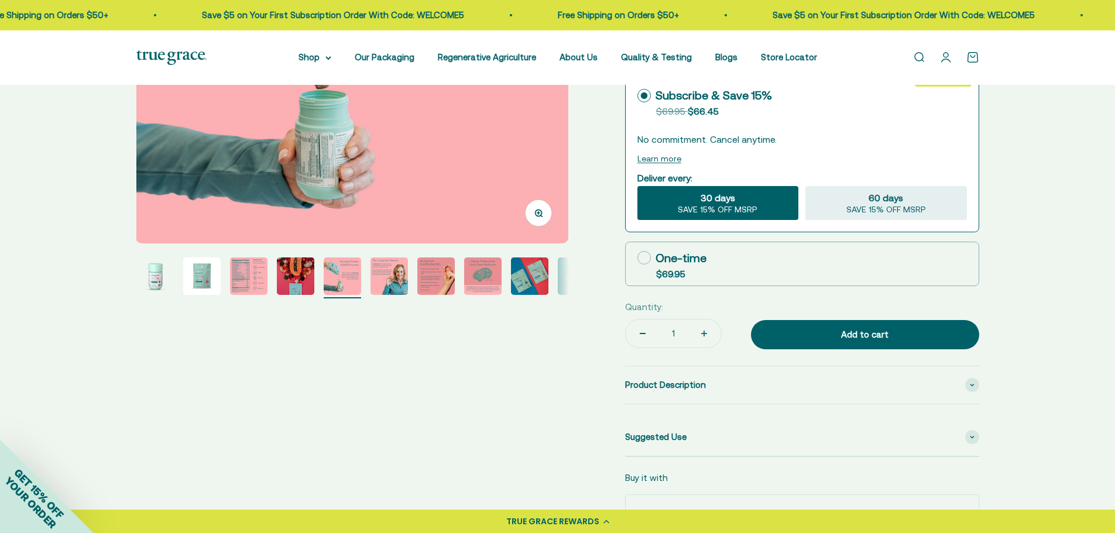
scroll to position [312, 0]
click at [297, 276] on img "Go to item 4" at bounding box center [295, 275] width 37 height 37
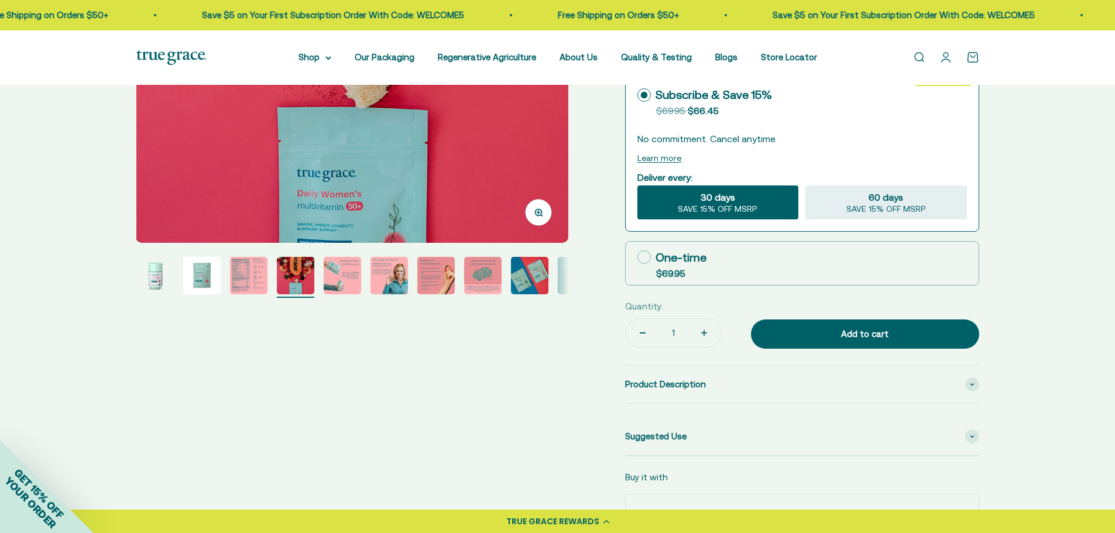
click at [352, 279] on img "Go to item 5" at bounding box center [342, 275] width 37 height 37
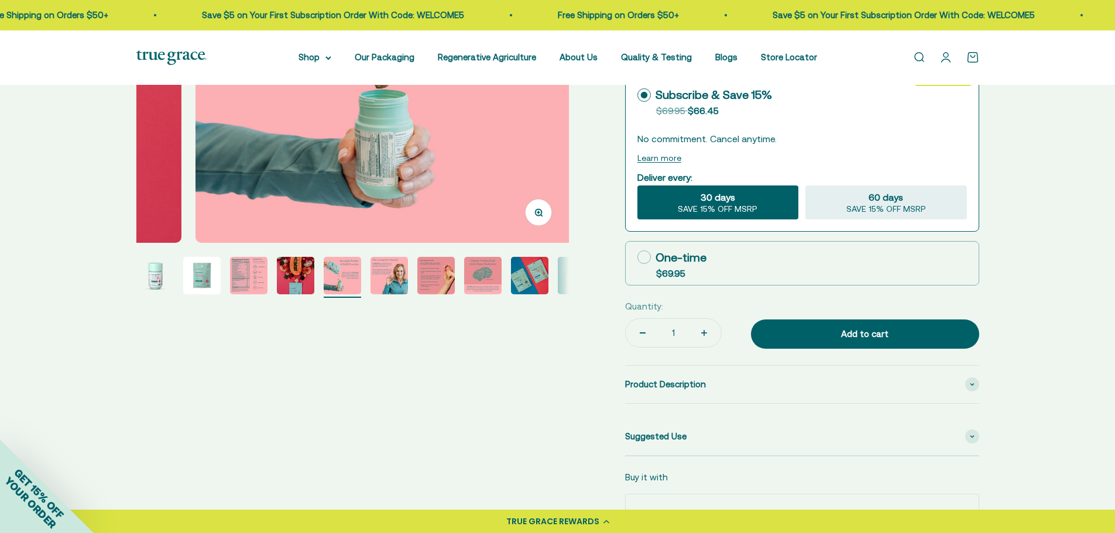
scroll to position [0, 1787]
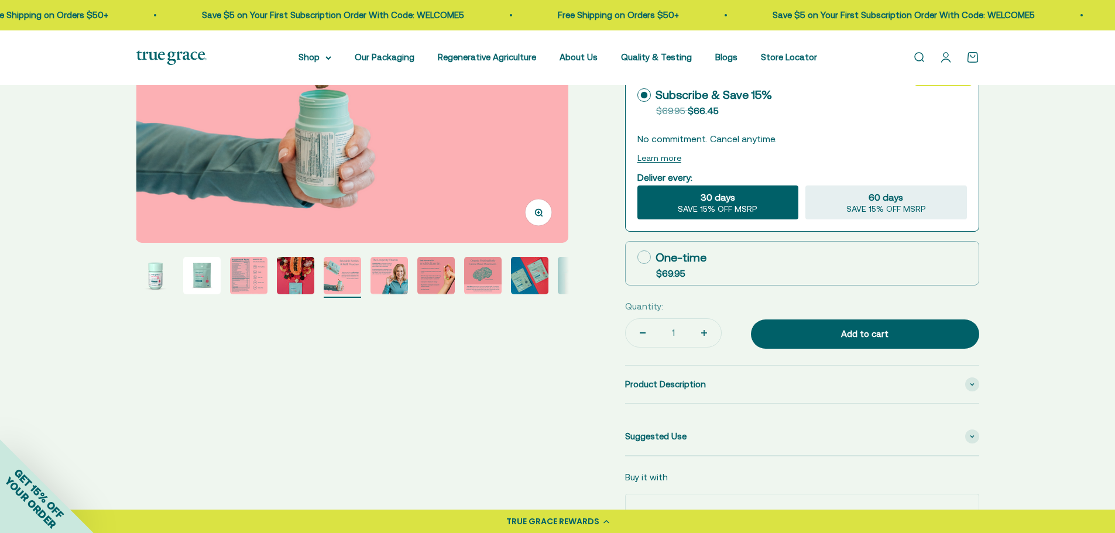
click at [402, 277] on img "Go to item 6" at bounding box center [389, 275] width 37 height 37
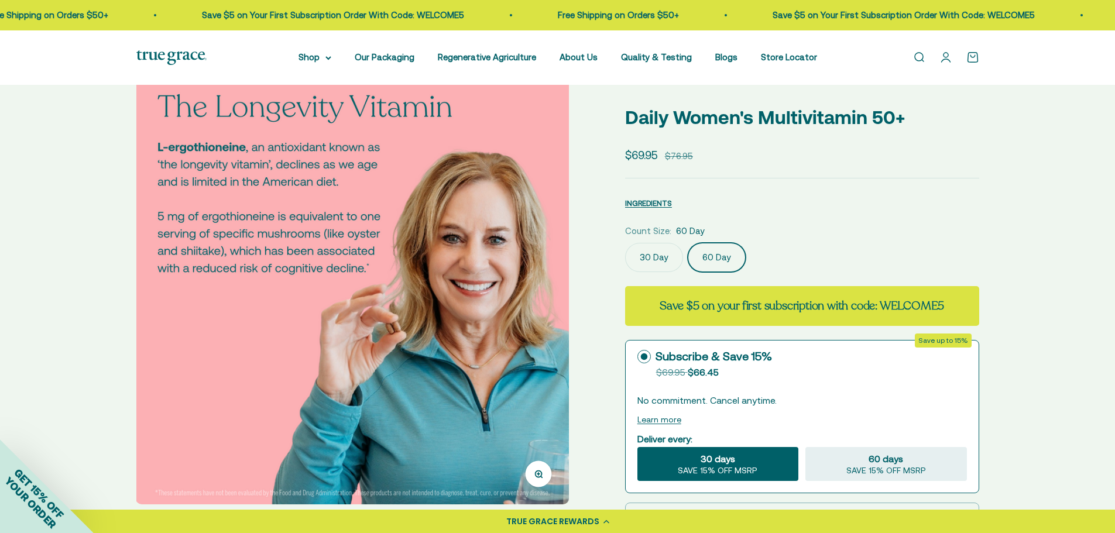
scroll to position [39, 0]
